Goal: Obtain resource: Download file/media

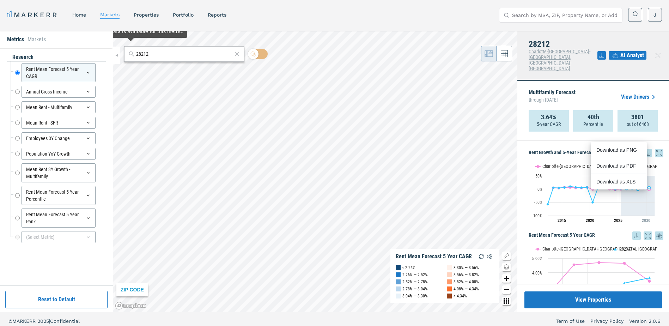
click at [155, 57] on input "28212" at bounding box center [184, 53] width 96 height 7
paste input "-78.63718771657727"
click at [145, 57] on input "-78.63718771657727" at bounding box center [184, 53] width 96 height 7
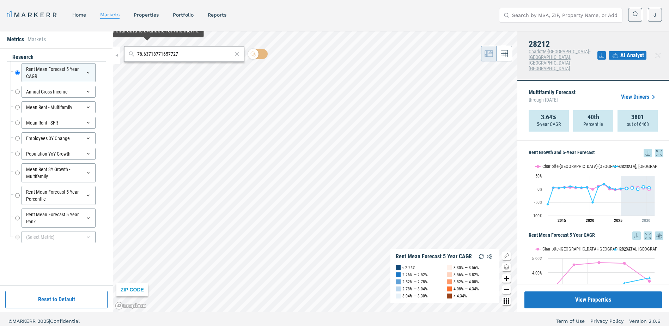
paste input "27609"
click at [144, 70] on div "27609, [GEOGRAPHIC_DATA], [US_STATE]" at bounding box center [165, 67] width 83 height 7
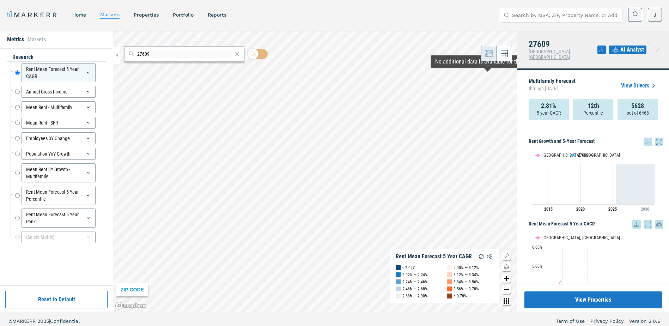
click at [644, 138] on icon at bounding box center [648, 142] width 8 height 8
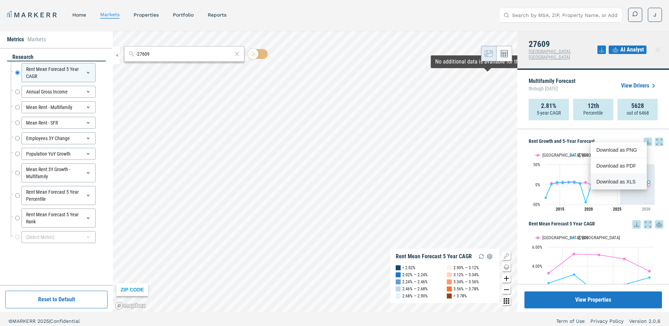
click at [619, 183] on div "Download as XLS" at bounding box center [617, 181] width 41 height 7
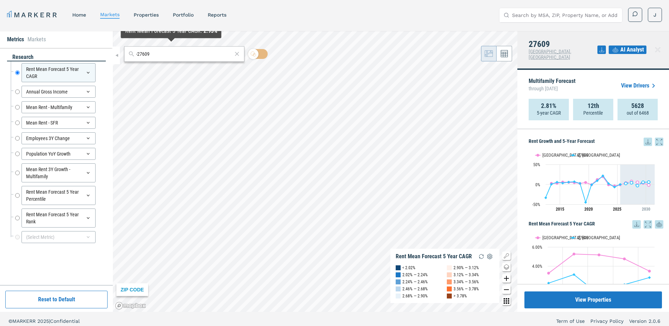
click at [164, 54] on input "-27609" at bounding box center [184, 53] width 96 height 7
paste input "2751"
click at [155, 72] on div "27519, [GEOGRAPHIC_DATA], [US_STATE]" at bounding box center [170, 69] width 83 height 7
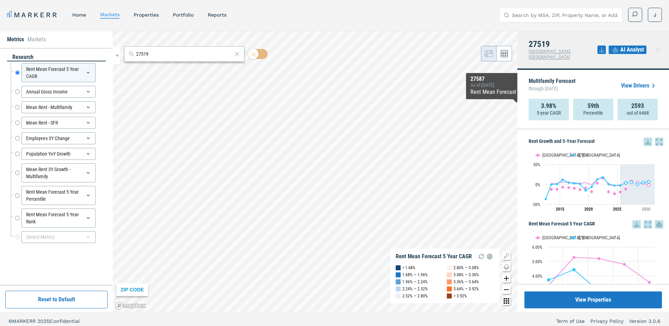
click at [644, 138] on icon at bounding box center [648, 142] width 8 height 8
click at [619, 181] on div "Download as XLS" at bounding box center [617, 181] width 41 height 7
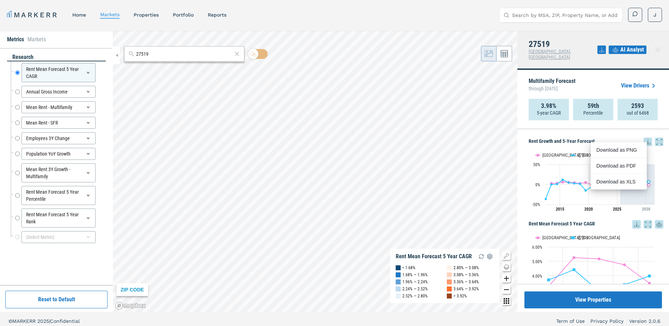
click at [417, 16] on div "MARKERR home markets properties Portfolio reports Search by MSA, ZIP, Property …" at bounding box center [334, 15] width 655 height 14
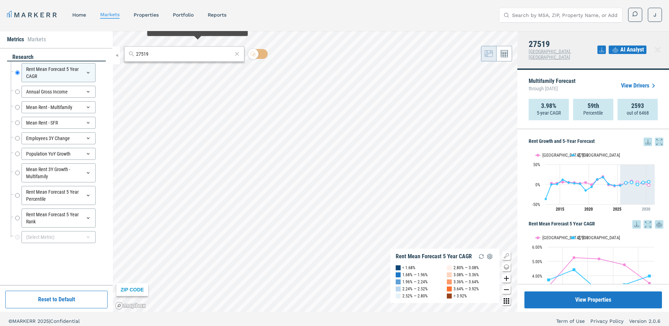
click at [178, 59] on div "27519" at bounding box center [184, 54] width 120 height 16
drag, startPoint x: 178, startPoint y: 59, endPoint x: 152, endPoint y: 55, distance: 26.3
click at [152, 55] on input "27519" at bounding box center [184, 53] width 96 height 7
click at [150, 54] on input "27519" at bounding box center [184, 53] width 96 height 7
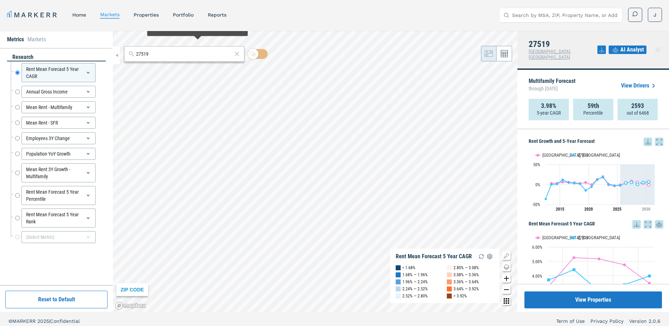
click at [150, 54] on input "27519" at bounding box center [184, 53] width 96 height 7
paste input "9464"
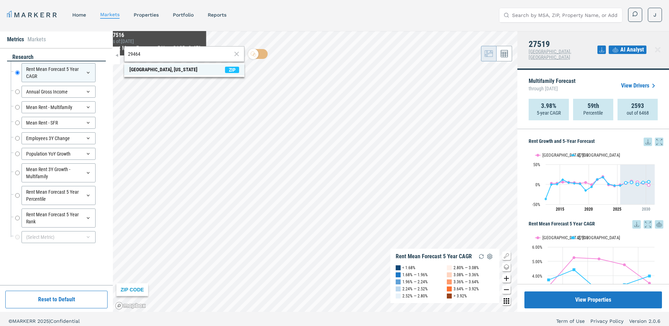
type input "29464"
click at [155, 72] on div "[GEOGRAPHIC_DATA], [US_STATE]" at bounding box center [163, 69] width 68 height 7
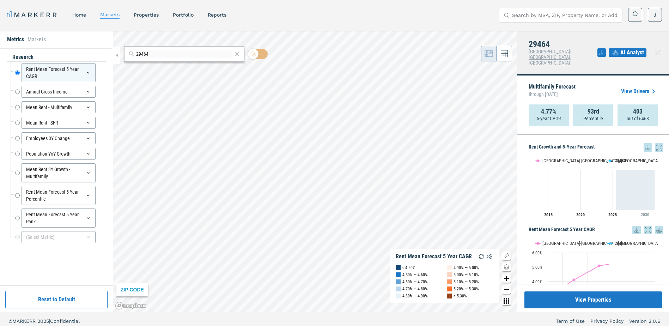
click at [644, 143] on icon at bounding box center [648, 147] width 8 height 8
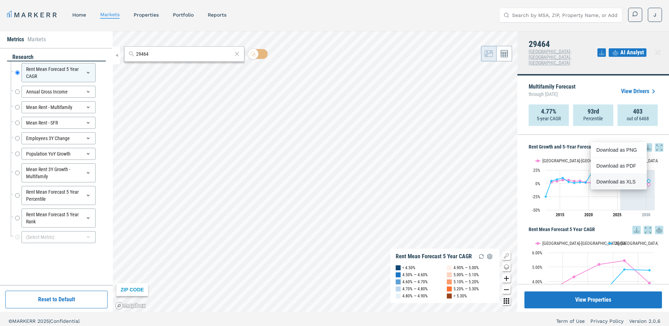
click at [627, 181] on div "Download as XLS" at bounding box center [617, 181] width 41 height 7
click at [186, 56] on input "29464" at bounding box center [184, 53] width 96 height 7
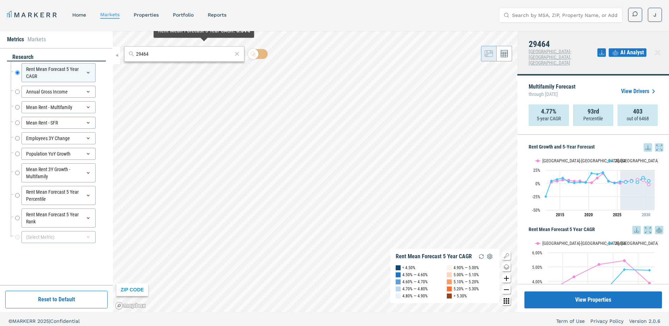
click at [186, 56] on input "29464" at bounding box center [184, 53] width 96 height 7
